Goal: Obtain resource: Download file/media

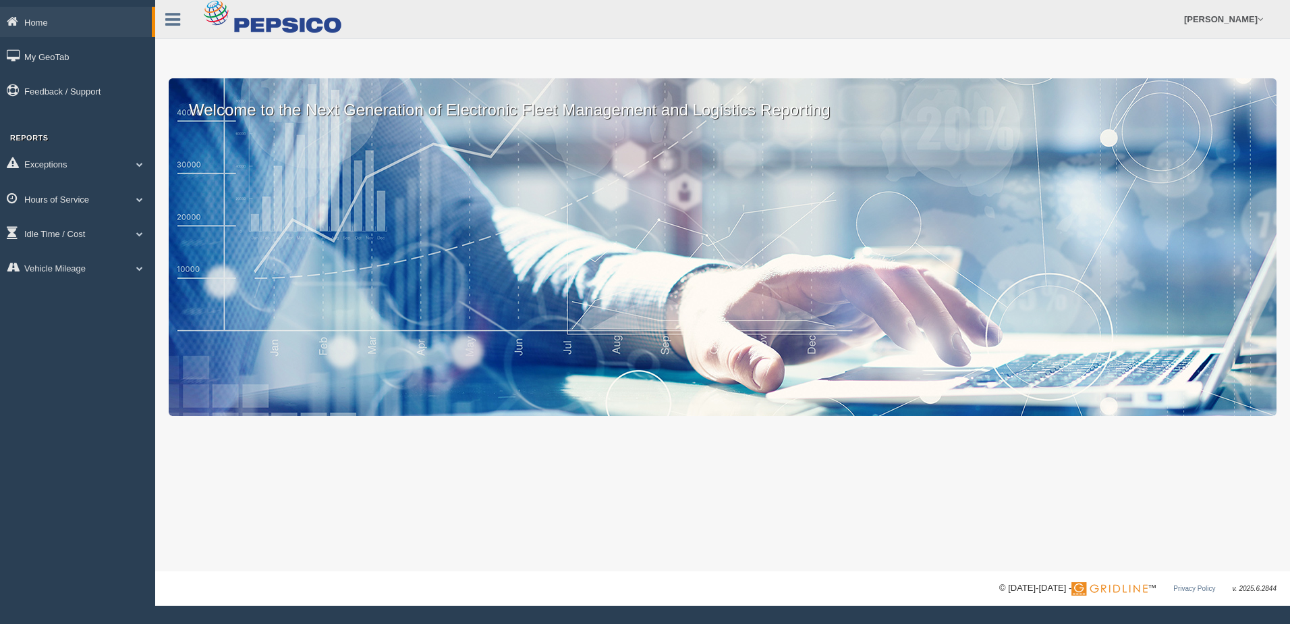
click at [111, 196] on link "Hours of Service" at bounding box center [77, 199] width 155 height 30
click at [94, 256] on link "HOS Violation Audit Reports" at bounding box center [88, 254] width 128 height 24
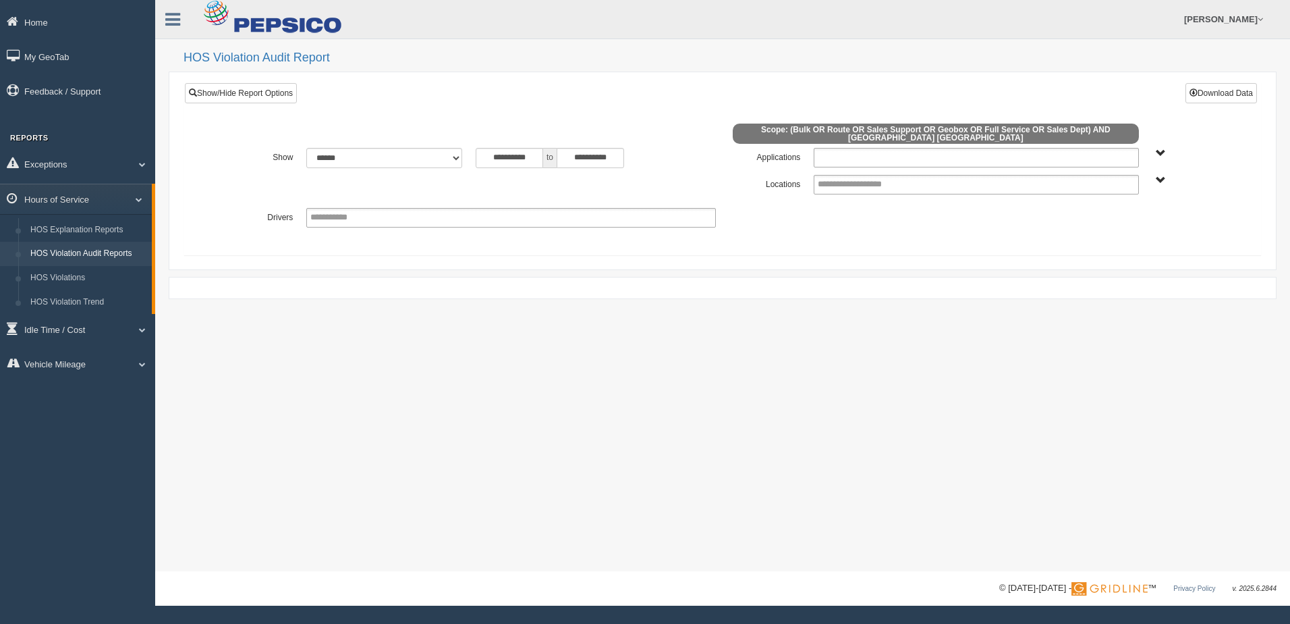
click at [1026, 151] on ul at bounding box center [976, 158] width 325 height 20
click at [845, 207] on li "Geobox" at bounding box center [976, 209] width 323 height 17
click at [954, 151] on ul "Geobox" at bounding box center [976, 158] width 325 height 20
click at [868, 187] on li "Full Service" at bounding box center [976, 192] width 323 height 17
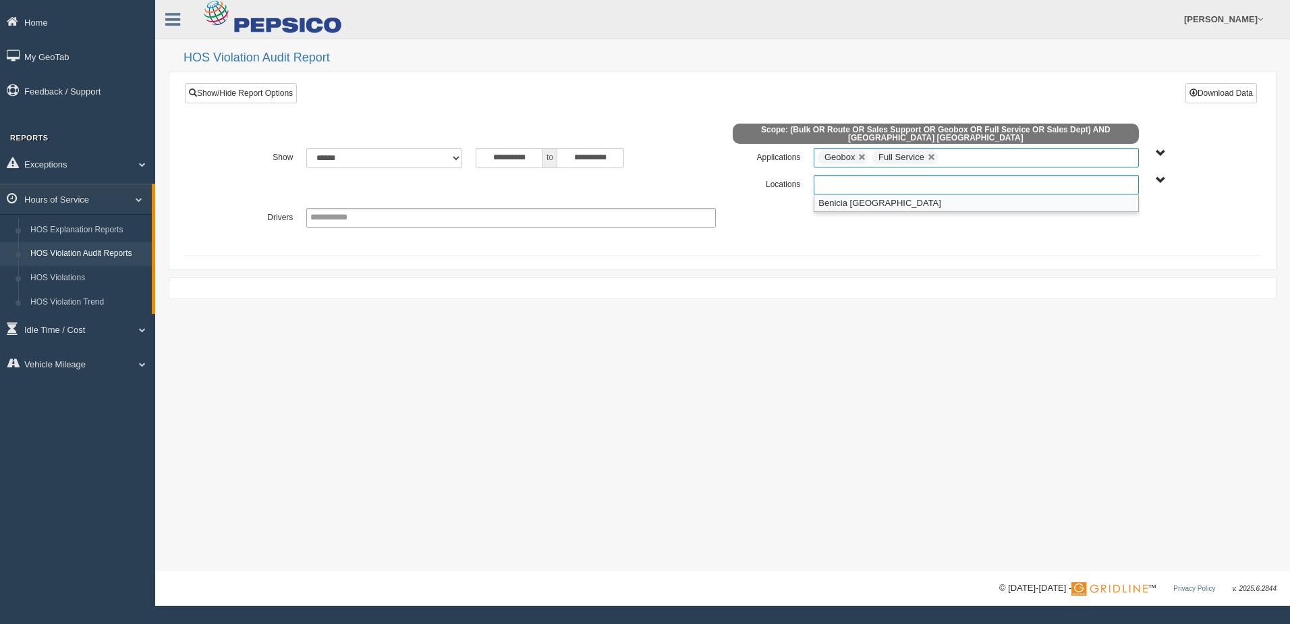
click at [865, 182] on input "text" at bounding box center [864, 184] width 93 height 17
click at [856, 195] on li "Benicia [GEOGRAPHIC_DATA]" at bounding box center [976, 202] width 323 height 17
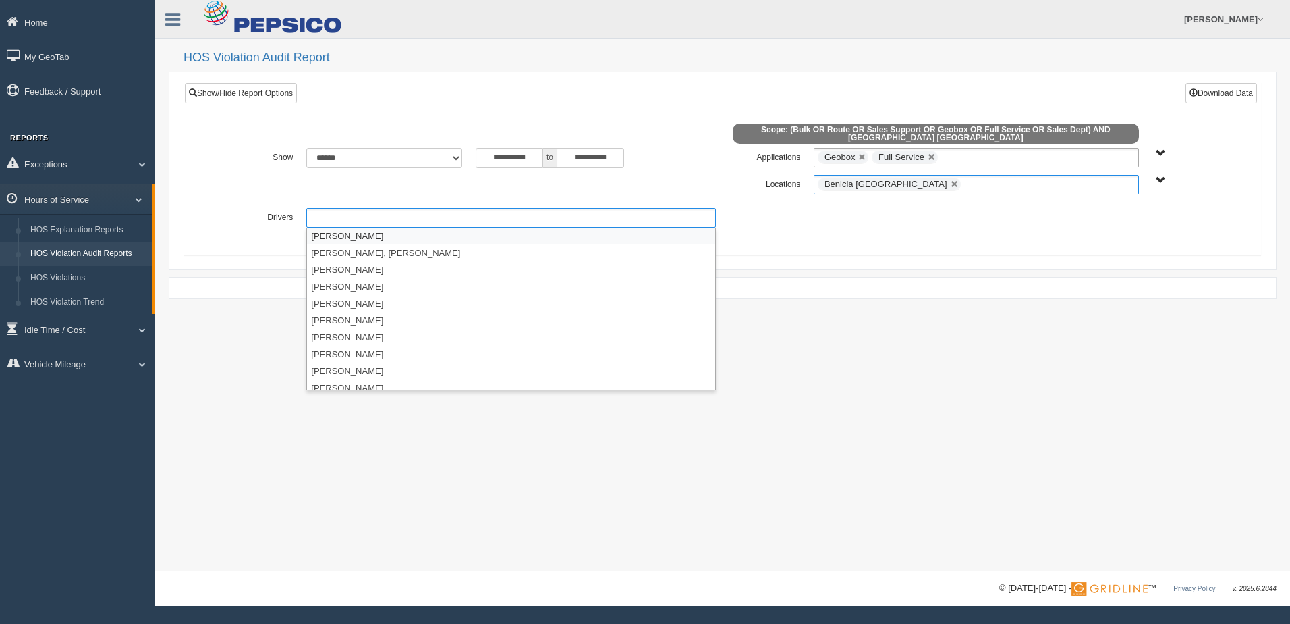
click at [532, 216] on ul at bounding box center [511, 218] width 410 height 20
type input "**********"
click at [512, 182] on div "**********" at bounding box center [722, 185] width 1015 height 20
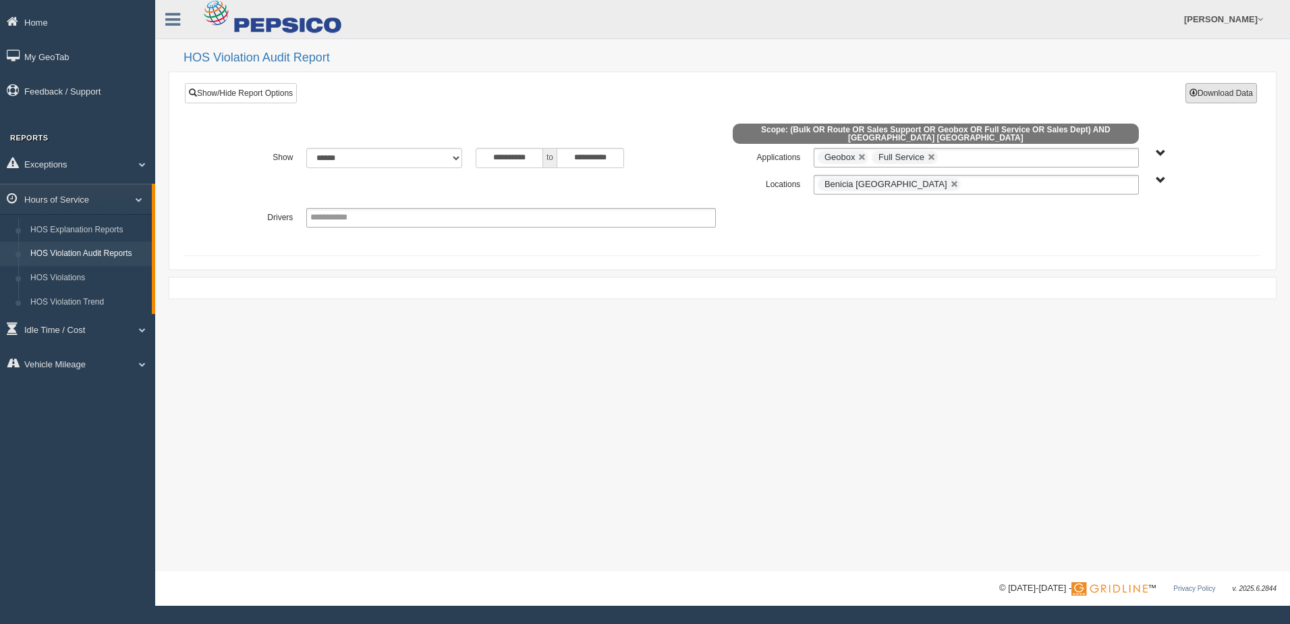
click at [1209, 93] on button "Download Data" at bounding box center [1222, 93] width 72 height 20
